Goal: Task Accomplishment & Management: Manage account settings

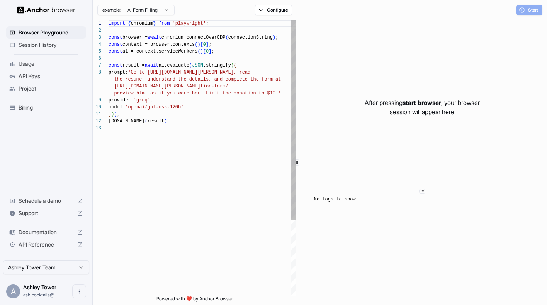
scroll to position [49, 0]
click at [139, 11] on html "Browser Playground Session History Usage API Keys Project Billing Schedule a de…" at bounding box center [273, 152] width 547 height 305
click at [530, 9] on span "Start" at bounding box center [533, 10] width 11 height 6
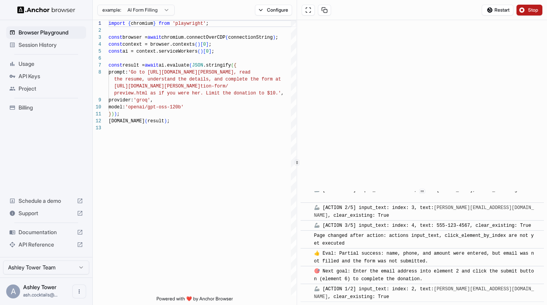
scroll to position [359, 0]
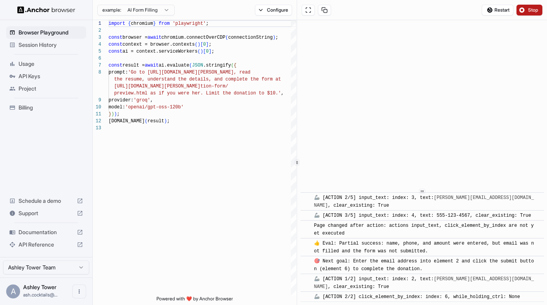
click at [32, 75] on span "API Keys" at bounding box center [51, 76] width 65 height 8
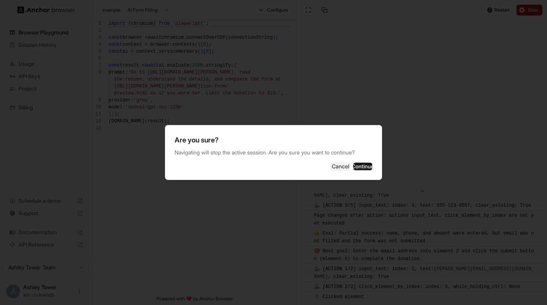
scroll to position [369, 0]
click at [363, 163] on button "Continue" at bounding box center [362, 166] width 19 height 8
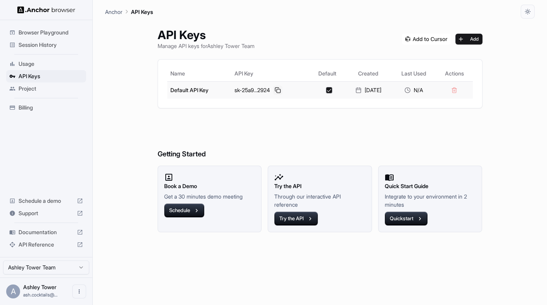
click at [274, 91] on button at bounding box center [277, 89] width 9 height 9
click at [295, 221] on button "Try the API" at bounding box center [296, 218] width 44 height 14
click at [44, 17] on div at bounding box center [46, 10] width 92 height 20
click at [44, 14] on div at bounding box center [46, 10] width 92 height 20
click at [40, 10] on img at bounding box center [46, 9] width 58 height 7
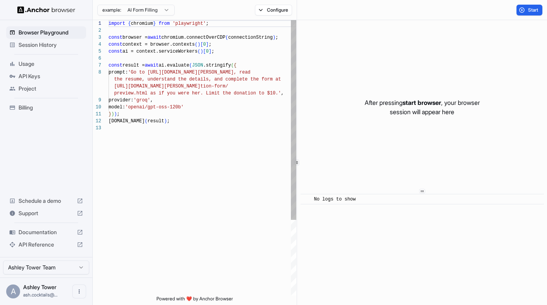
scroll to position [49, 0]
click at [32, 105] on span "Billing" at bounding box center [51, 108] width 65 height 8
